Goal: Find specific page/section: Find specific page/section

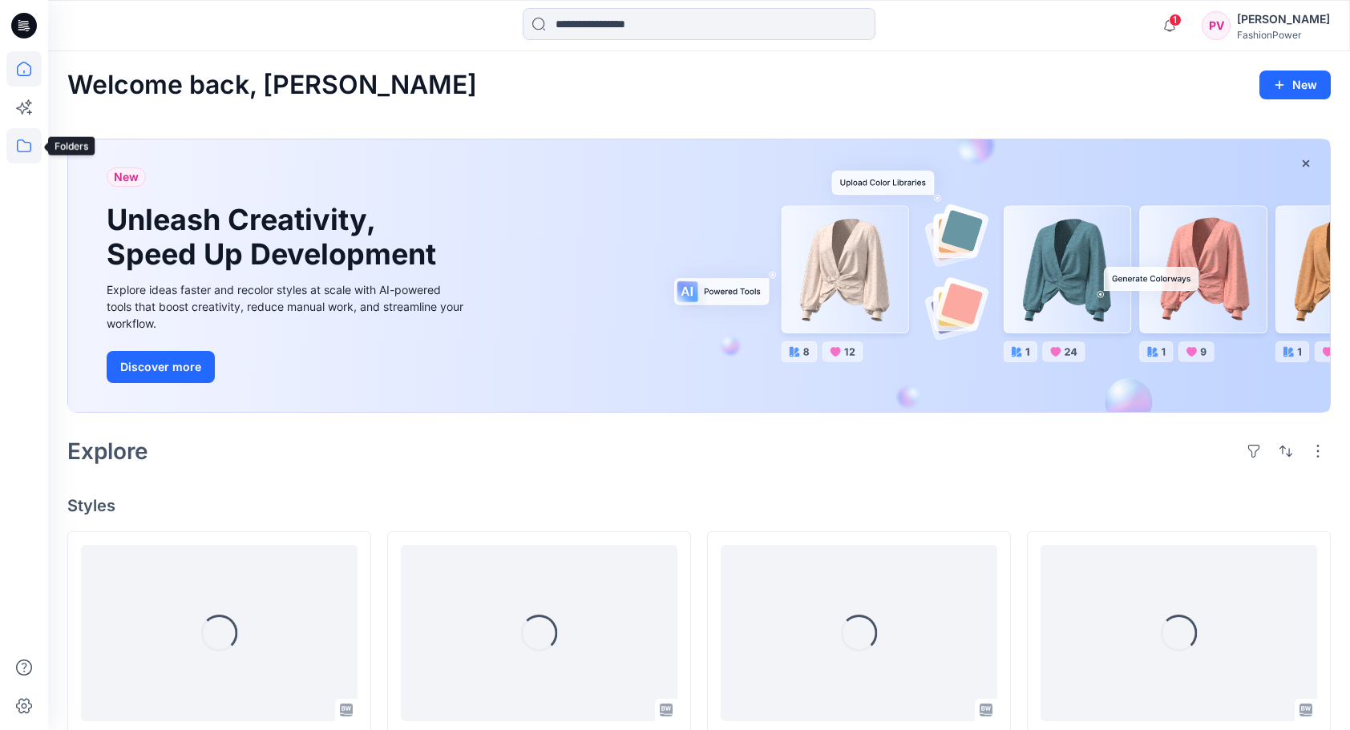
click at [30, 154] on icon at bounding box center [23, 145] width 35 height 35
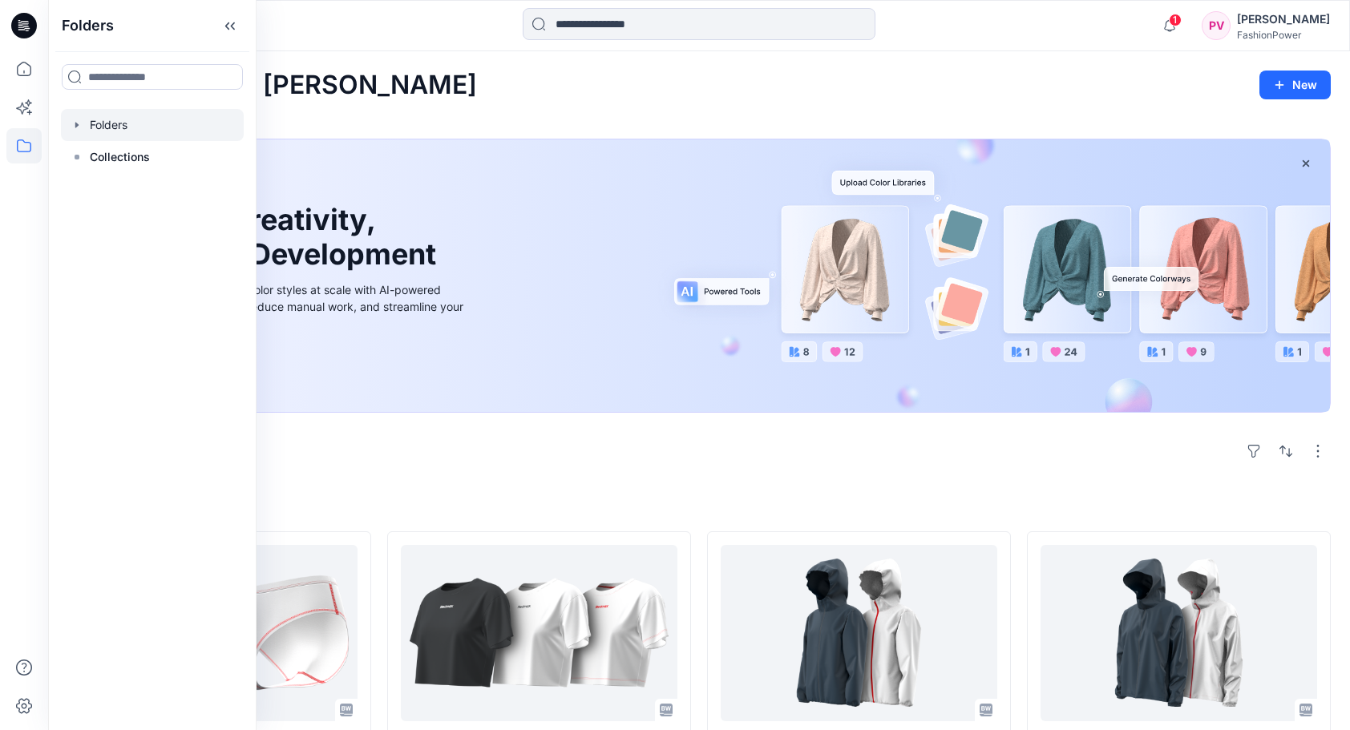
click at [84, 130] on div at bounding box center [152, 125] width 183 height 32
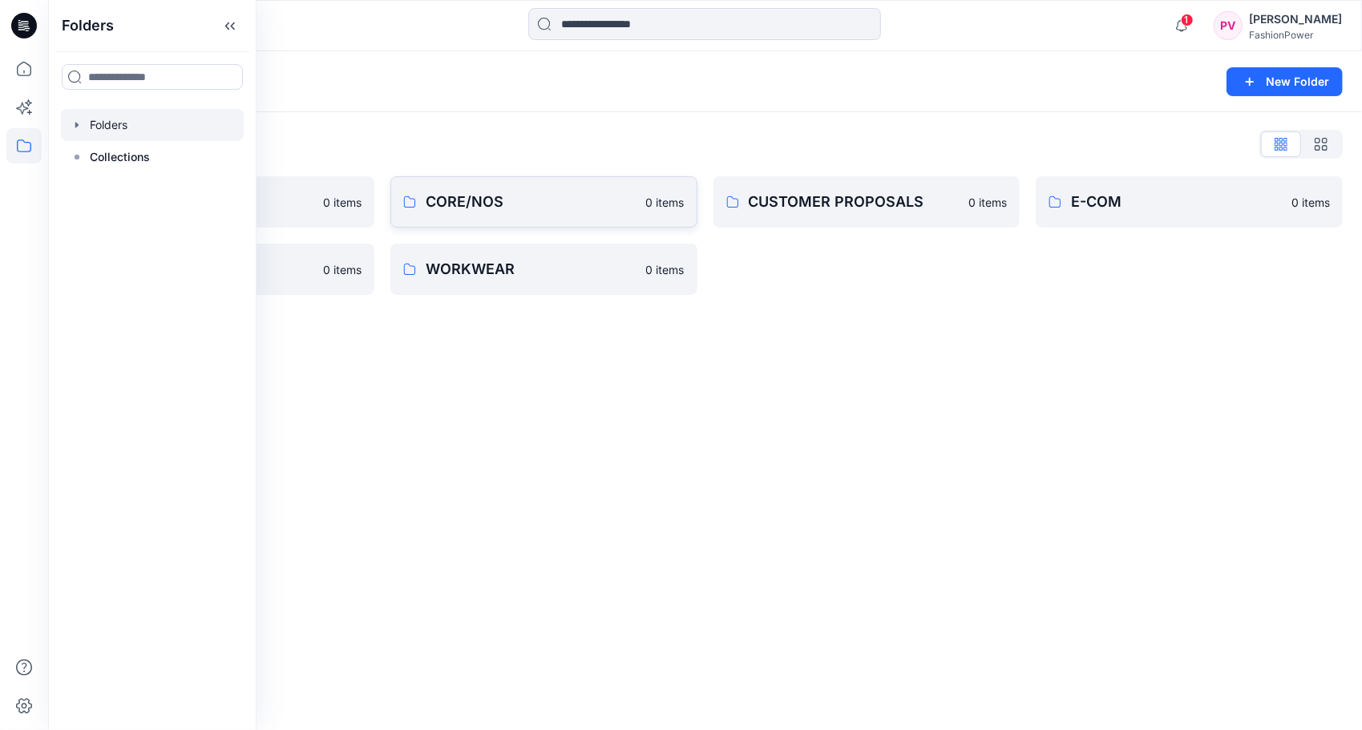
click at [470, 192] on p "CORE/NOS" at bounding box center [531, 202] width 211 height 22
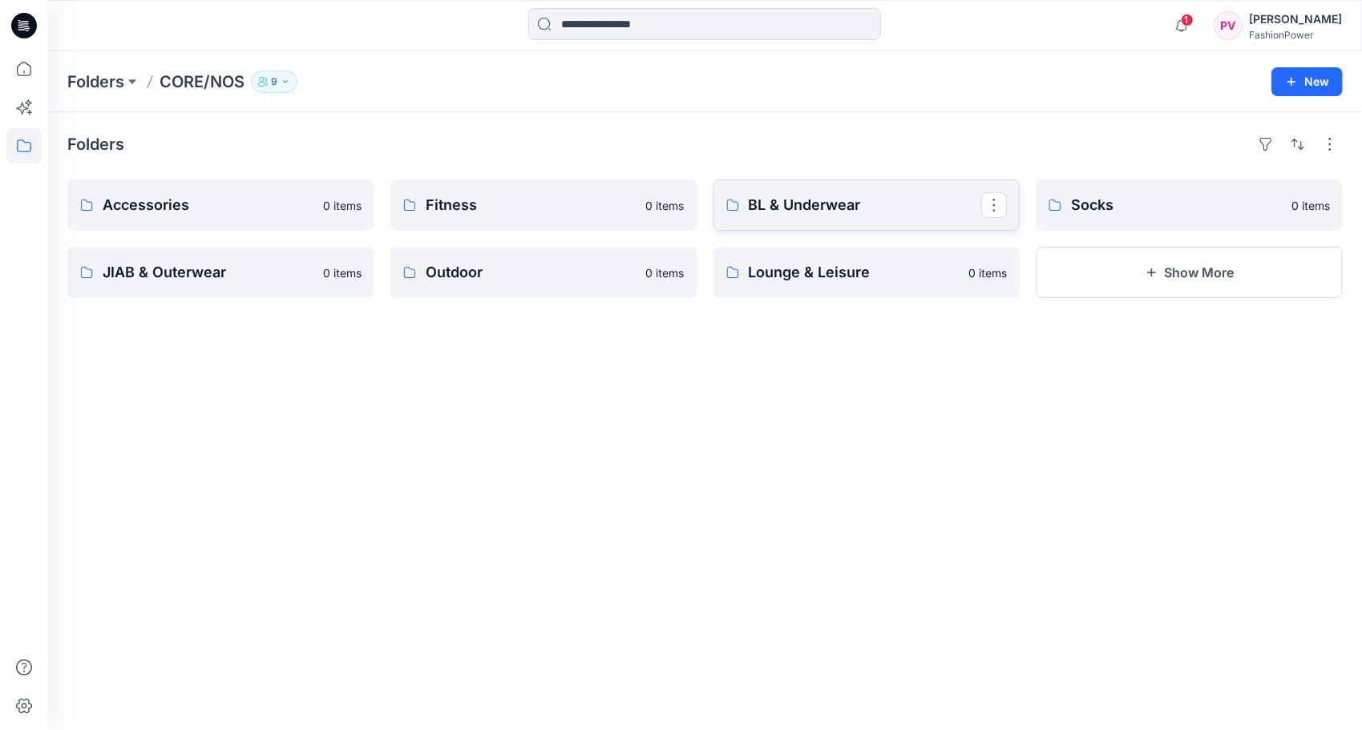
click at [813, 227] on link "BL & Underwear" at bounding box center [867, 205] width 307 height 51
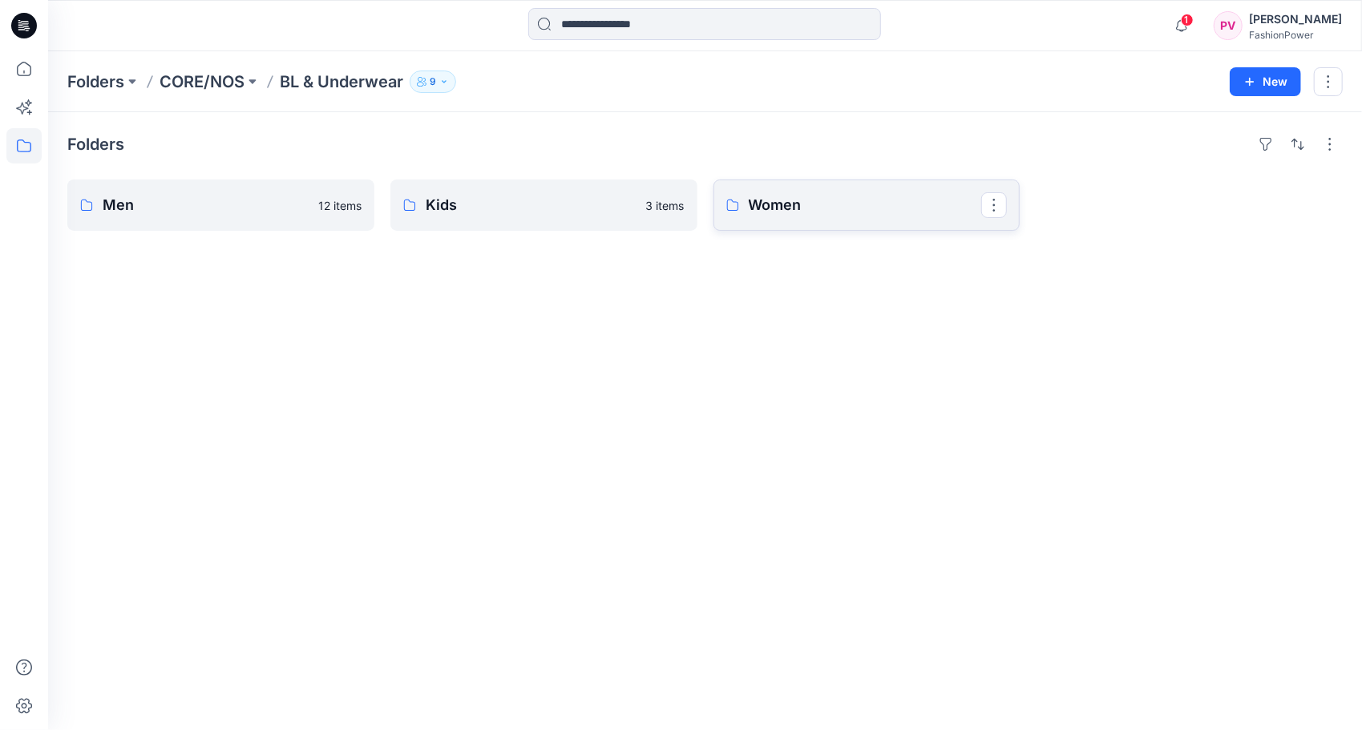
click at [789, 205] on p "Women" at bounding box center [865, 205] width 233 height 22
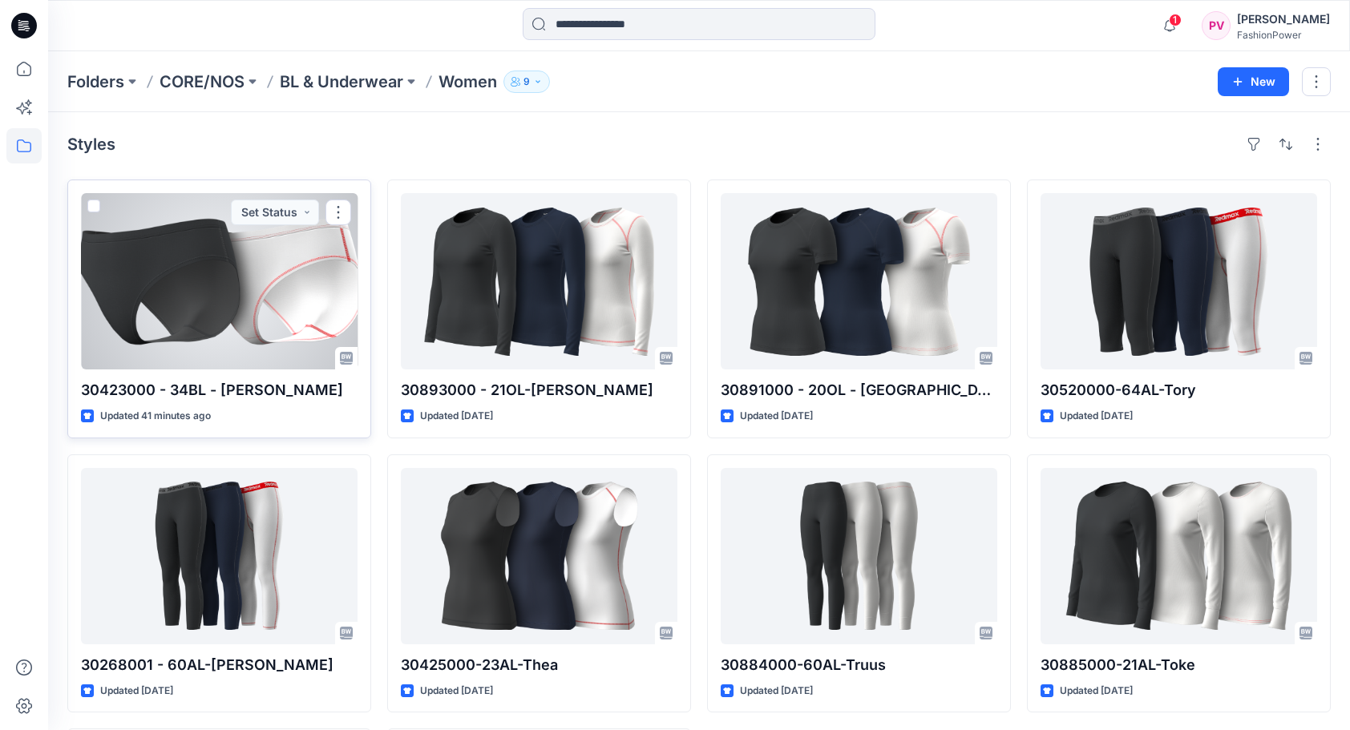
click at [144, 292] on div at bounding box center [219, 281] width 277 height 176
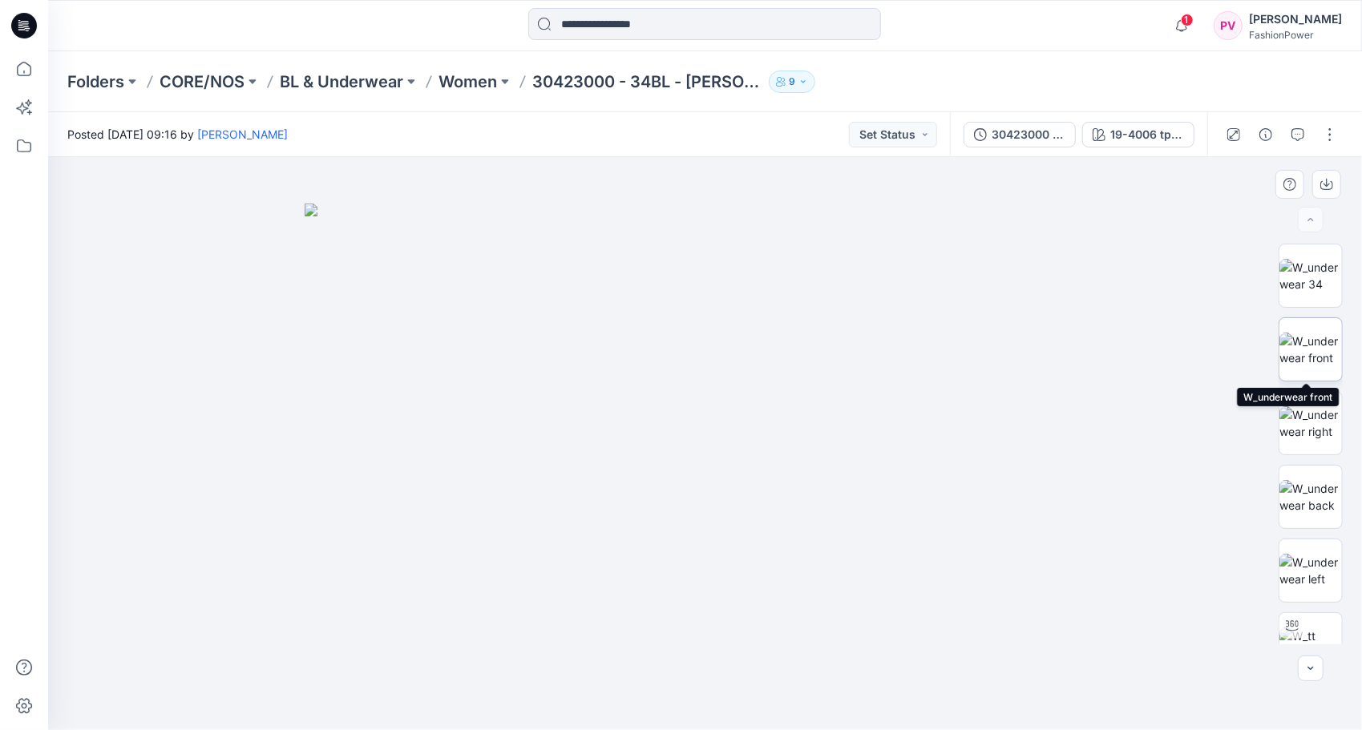
click at [1297, 346] on img at bounding box center [1311, 350] width 63 height 34
click at [1335, 190] on button "button" at bounding box center [1326, 184] width 29 height 29
